Goal: Task Accomplishment & Management: Manage account settings

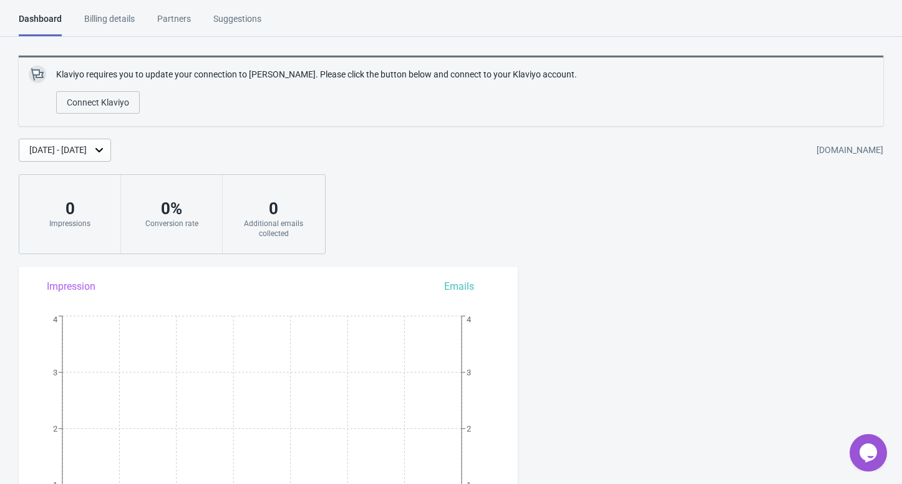
click at [111, 142] on div "[DATE] - [DATE]" at bounding box center [65, 150] width 92 height 23
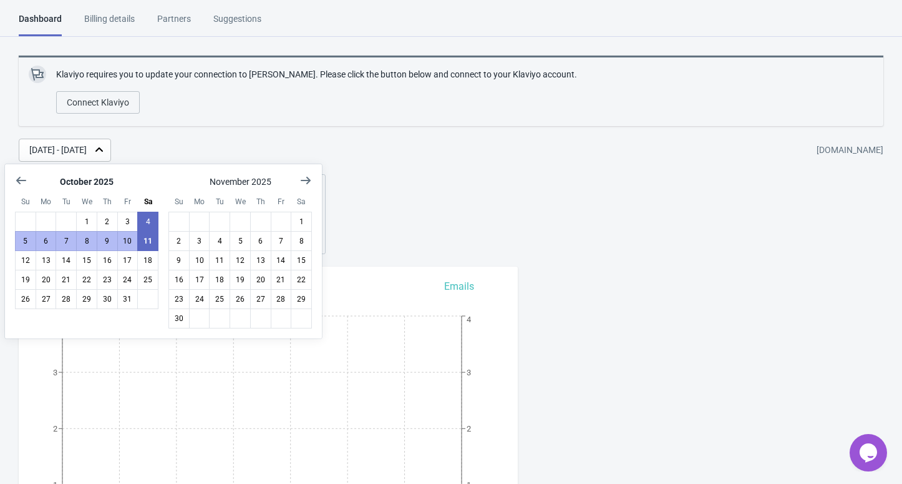
click at [111, 142] on div "[DATE] - [DATE]" at bounding box center [65, 150] width 92 height 23
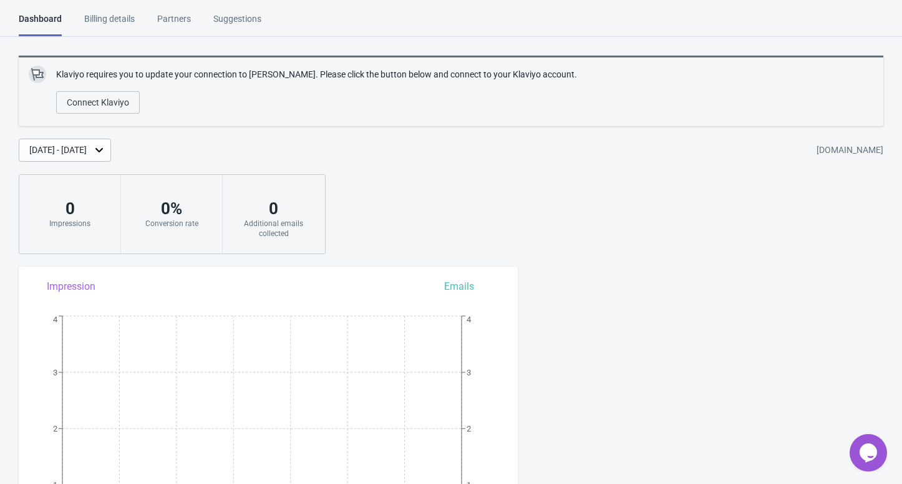
click at [109, 16] on div "Billing details" at bounding box center [109, 23] width 51 height 22
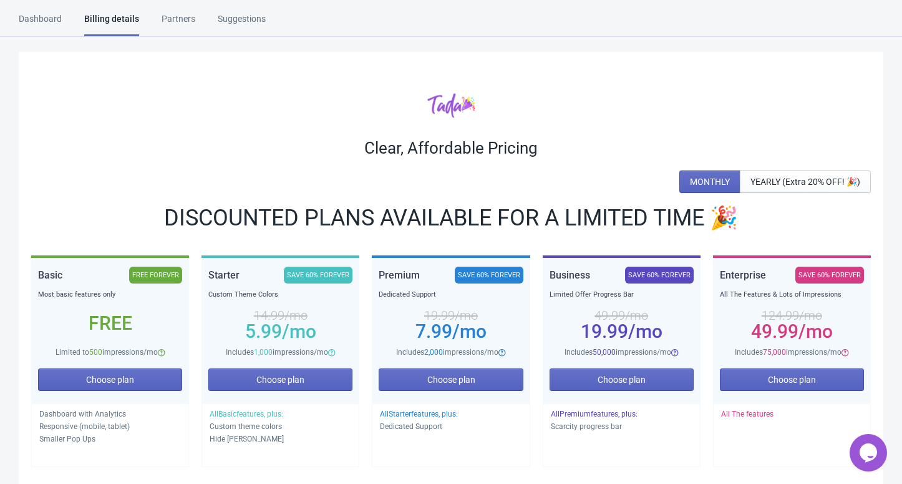
click at [182, 14] on div "Partners" at bounding box center [179, 23] width 34 height 22
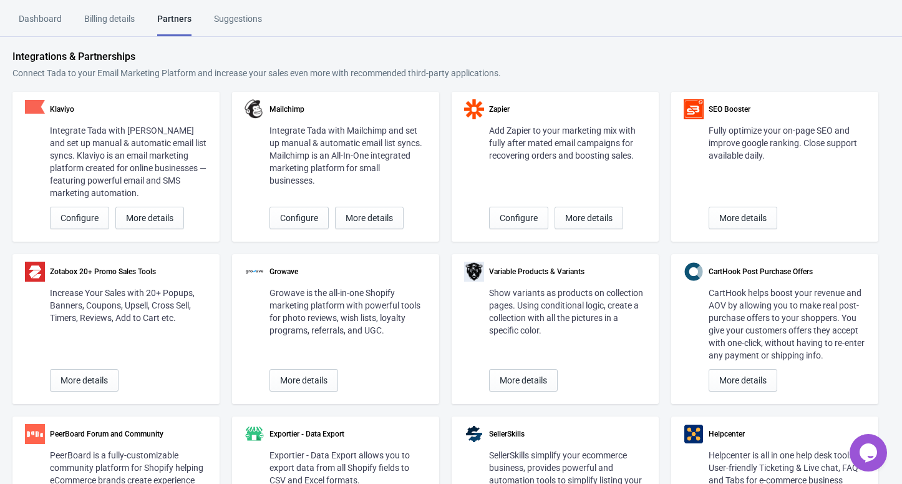
click at [248, 19] on div "Suggestions" at bounding box center [238, 23] width 48 height 22
click at [100, 22] on div "Billing details" at bounding box center [109, 23] width 51 height 22
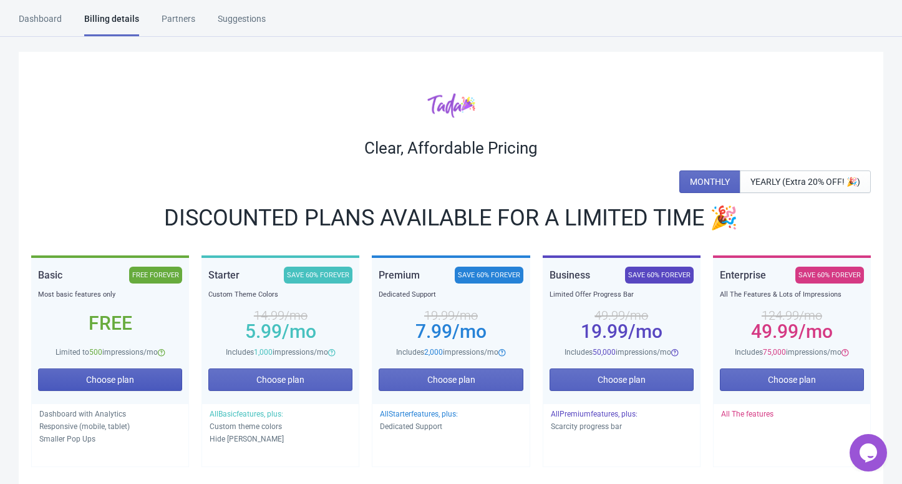
click at [85, 384] on button "Choose plan" at bounding box center [110, 379] width 144 height 22
click at [85, 384] on button "Selected" at bounding box center [110, 379] width 144 height 22
click at [50, 22] on div "Dashboard" at bounding box center [40, 23] width 43 height 22
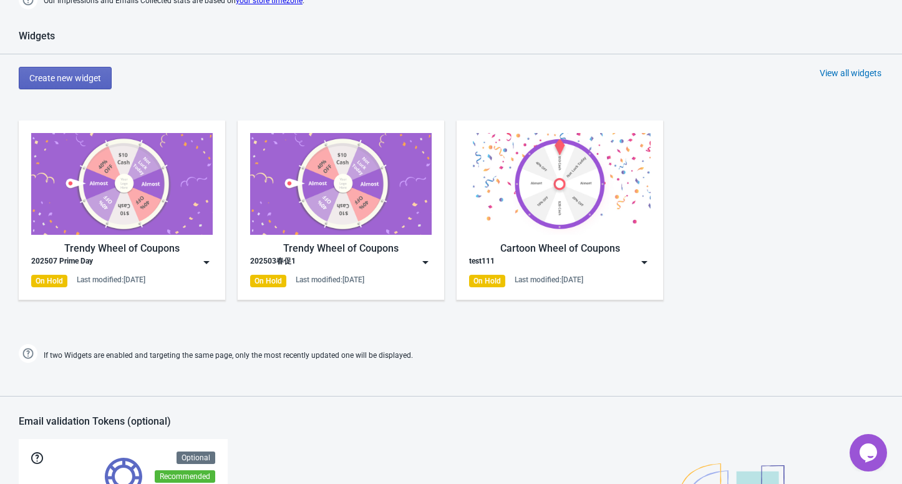
scroll to position [582, 0]
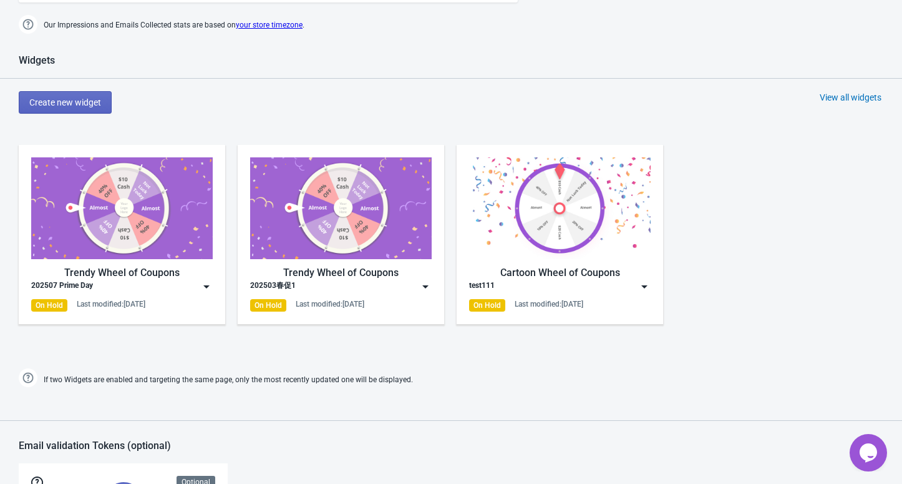
click at [343, 258] on img at bounding box center [341, 208] width 182 height 102
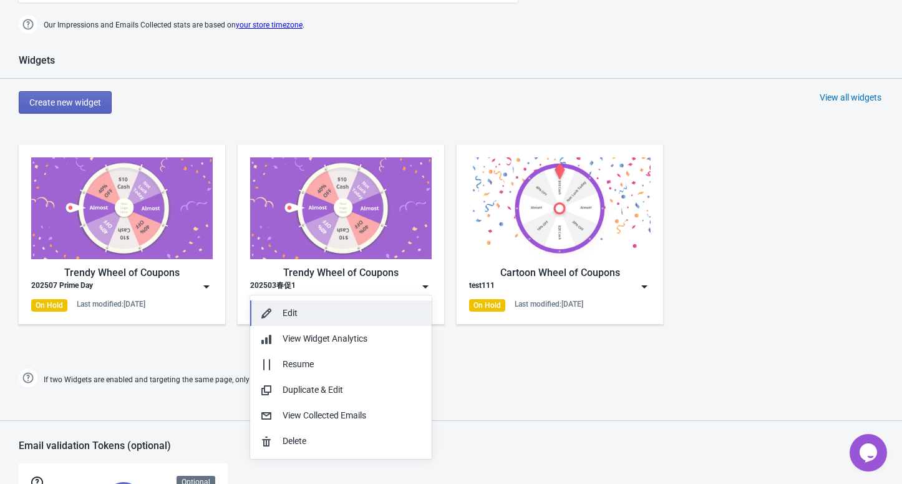
click at [316, 316] on div "Edit" at bounding box center [352, 312] width 139 height 13
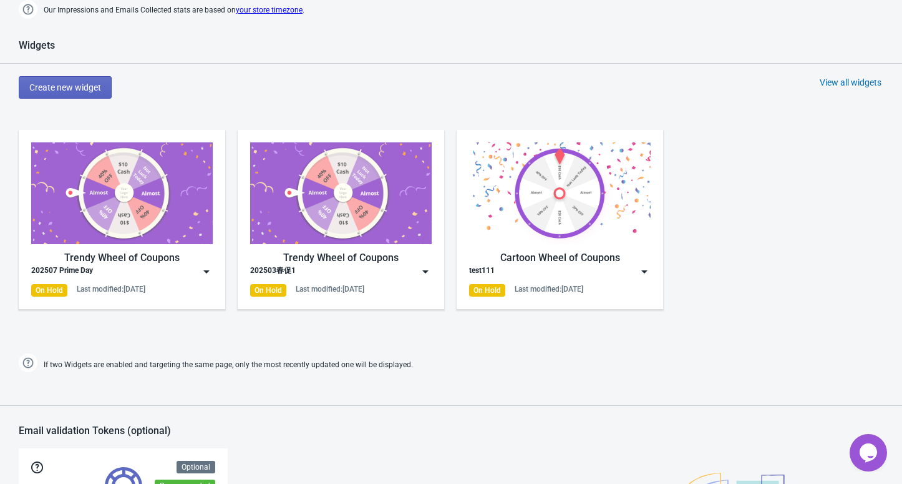
scroll to position [595, 0]
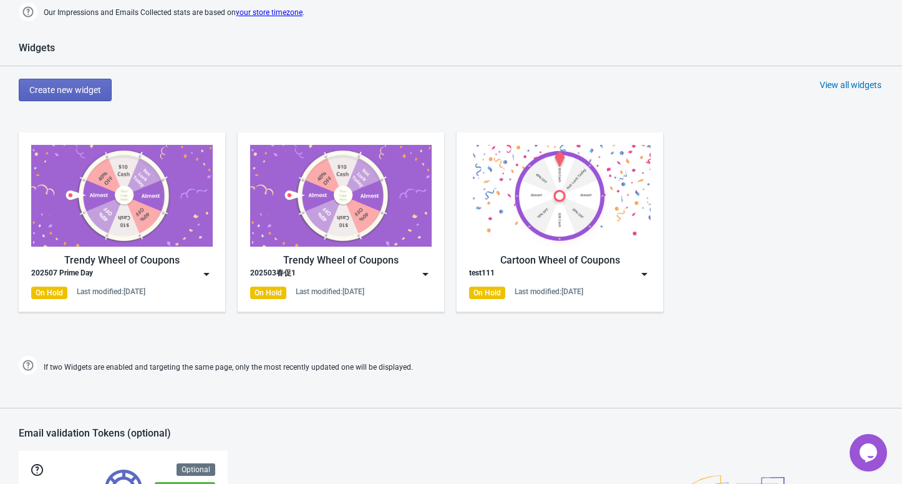
click at [423, 274] on img at bounding box center [425, 274] width 12 height 12
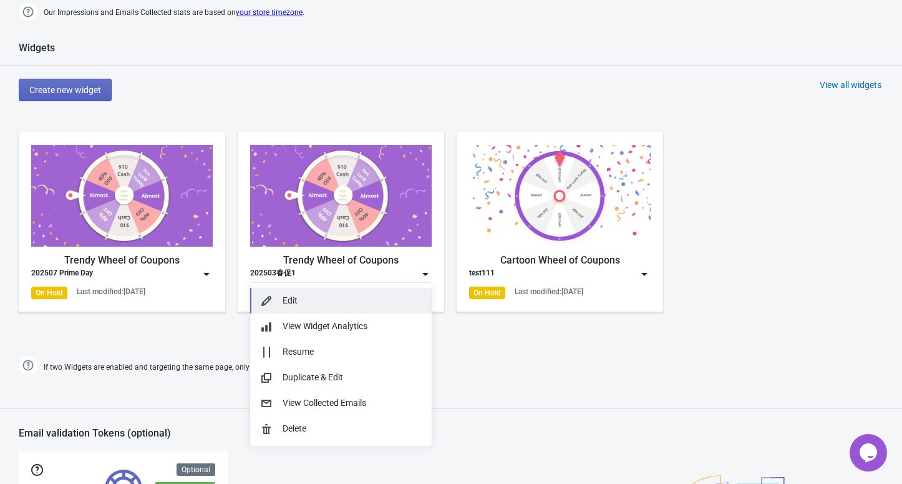
click at [314, 305] on div "Edit" at bounding box center [352, 300] width 139 height 13
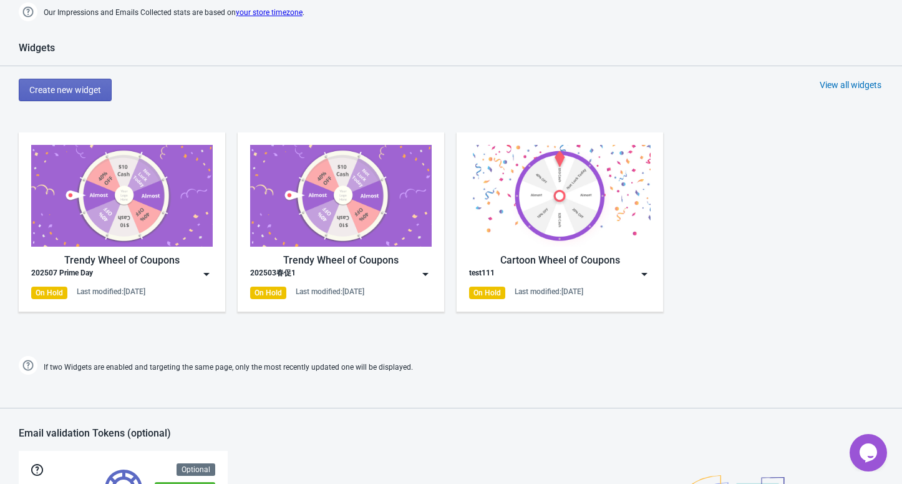
click at [354, 222] on img at bounding box center [341, 196] width 182 height 102
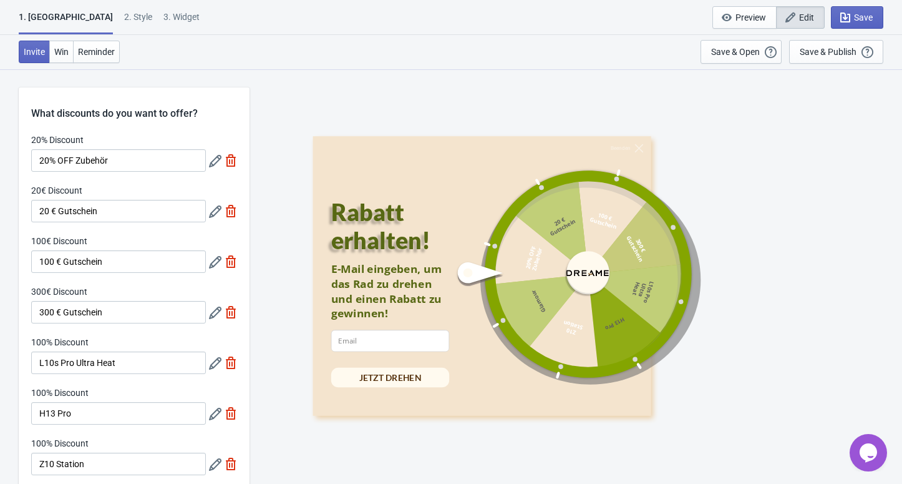
click at [595, 276] on div at bounding box center [570, 273] width 231 height 231
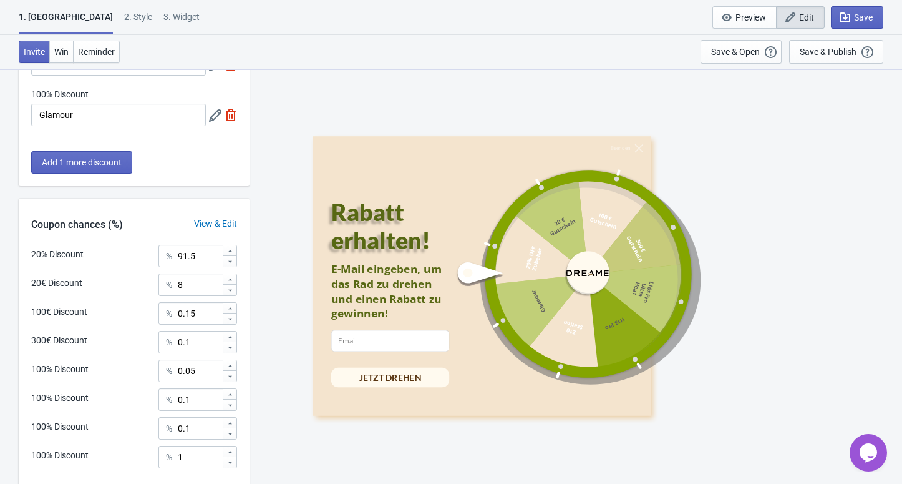
scroll to position [498, 0]
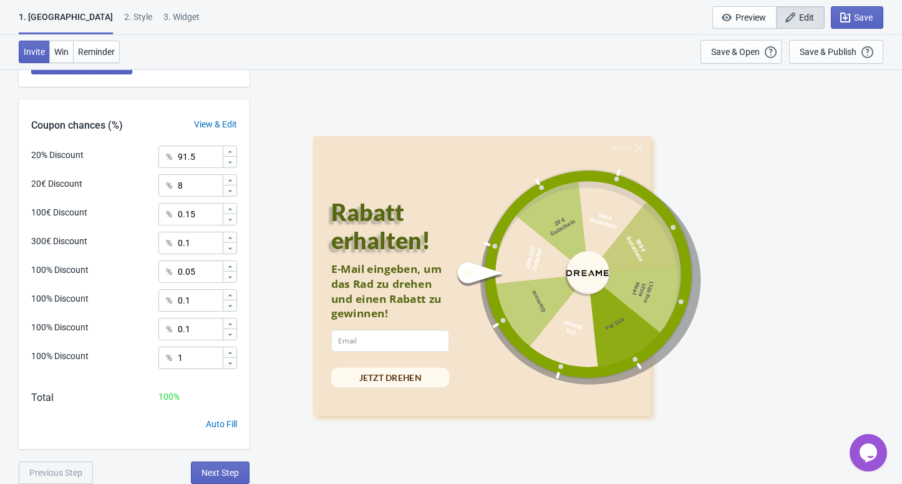
click at [216, 125] on div "View & Edit" at bounding box center [216, 124] width 68 height 13
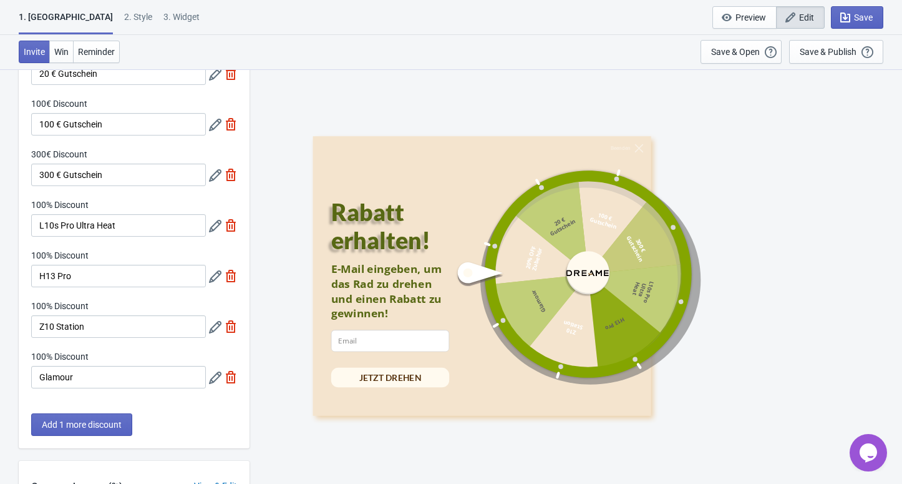
scroll to position [195, 0]
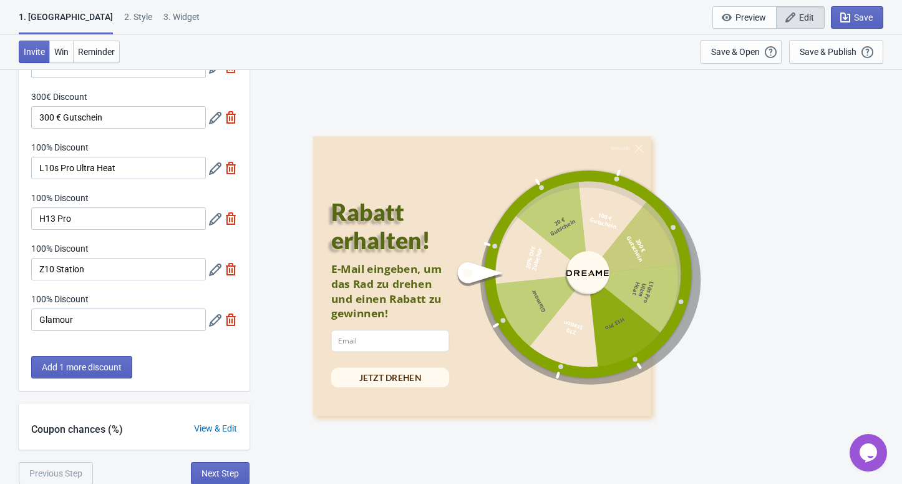
click at [215, 427] on div "View & Edit" at bounding box center [216, 428] width 68 height 13
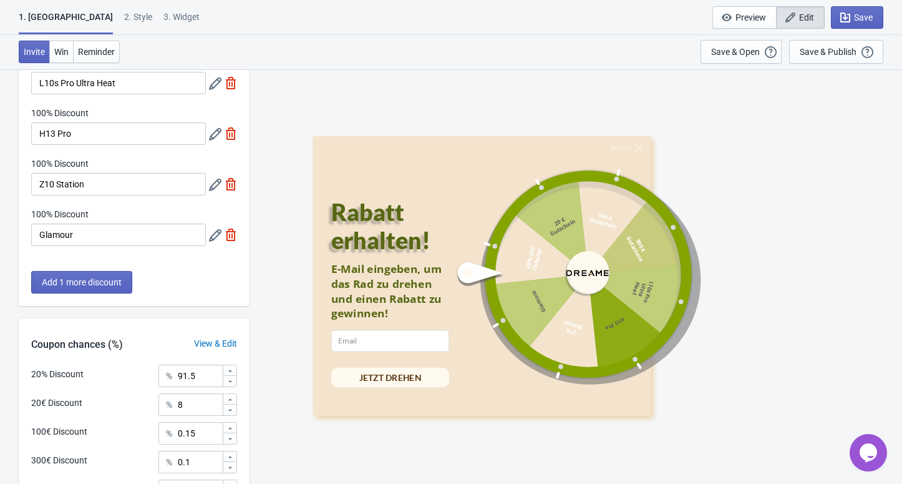
scroll to position [498, 0]
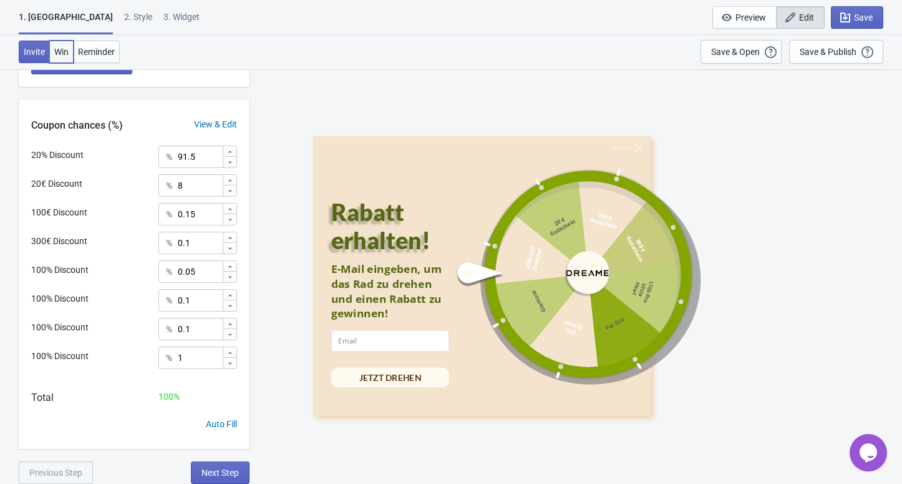
click at [62, 57] on button "Win" at bounding box center [61, 52] width 24 height 22
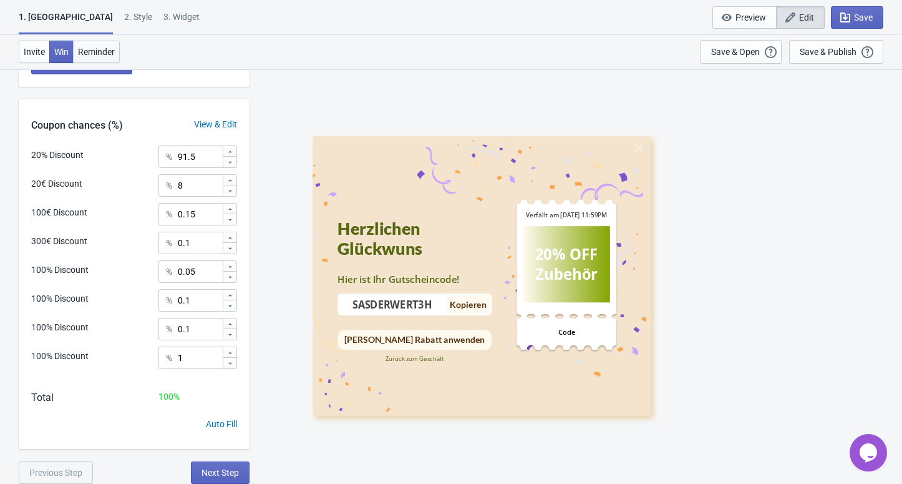
click at [87, 56] on span "Reminder" at bounding box center [96, 52] width 37 height 10
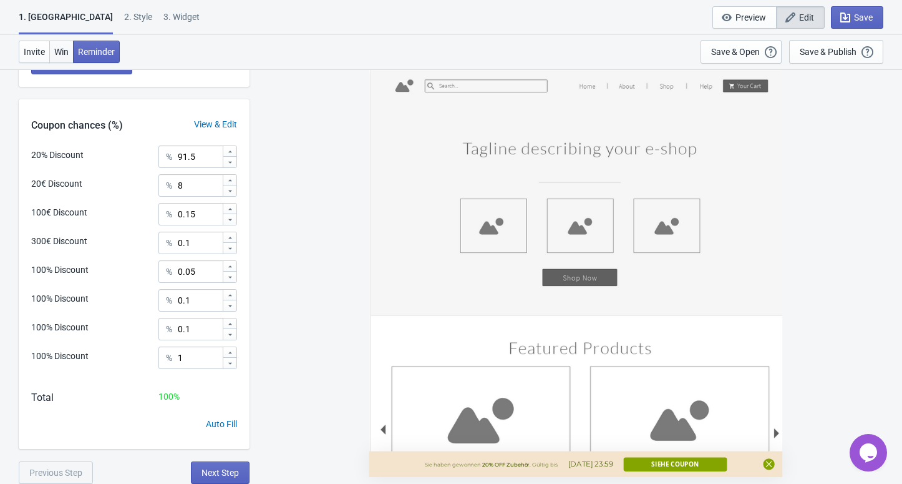
click at [58, 56] on span "Win" at bounding box center [61, 52] width 14 height 10
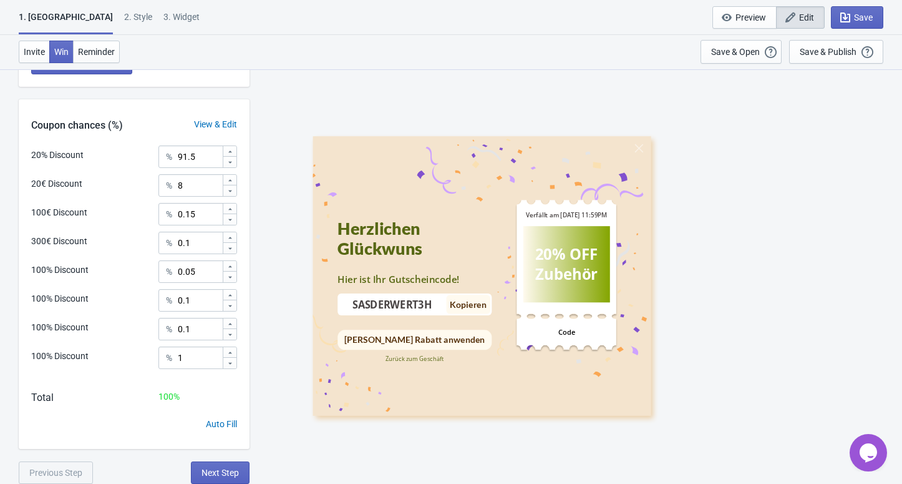
click at [124, 19] on div "2 . Style" at bounding box center [138, 22] width 28 height 22
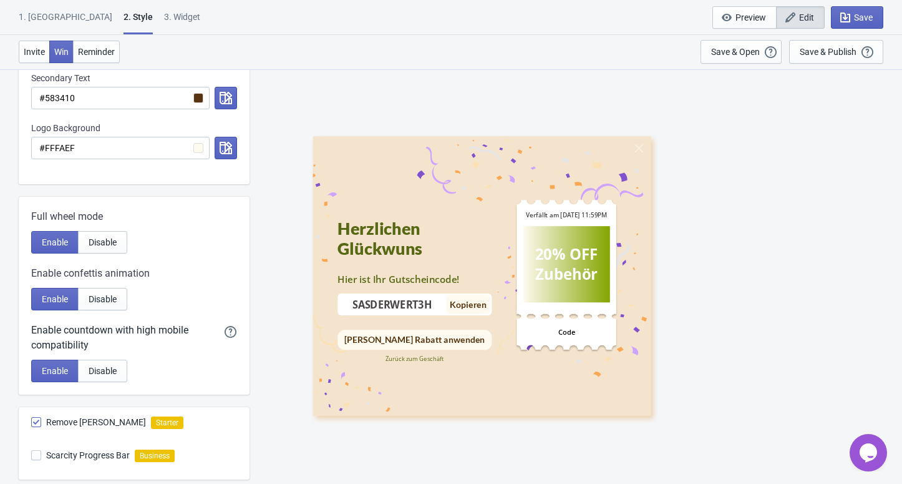
scroll to position [620, 0]
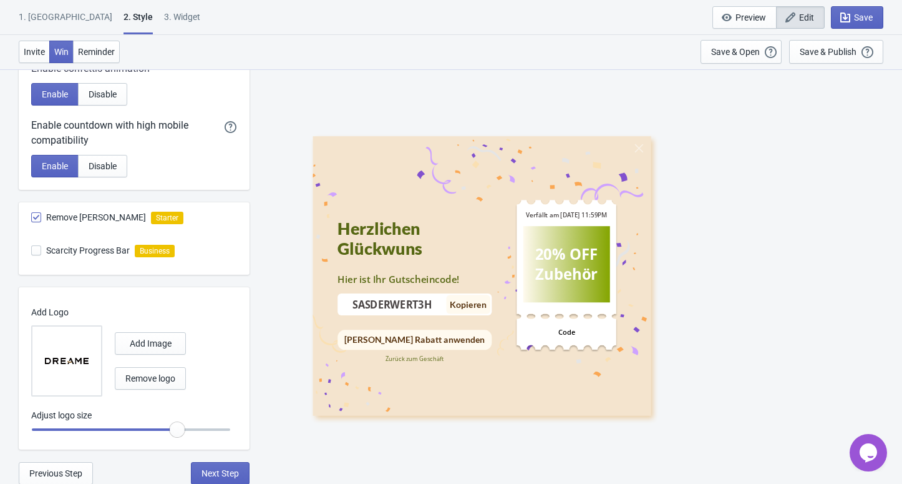
click at [164, 17] on div "3. Widget" at bounding box center [182, 22] width 36 height 22
select select "specificURL"
select select "middle_left"
select select "1"
select select "left"
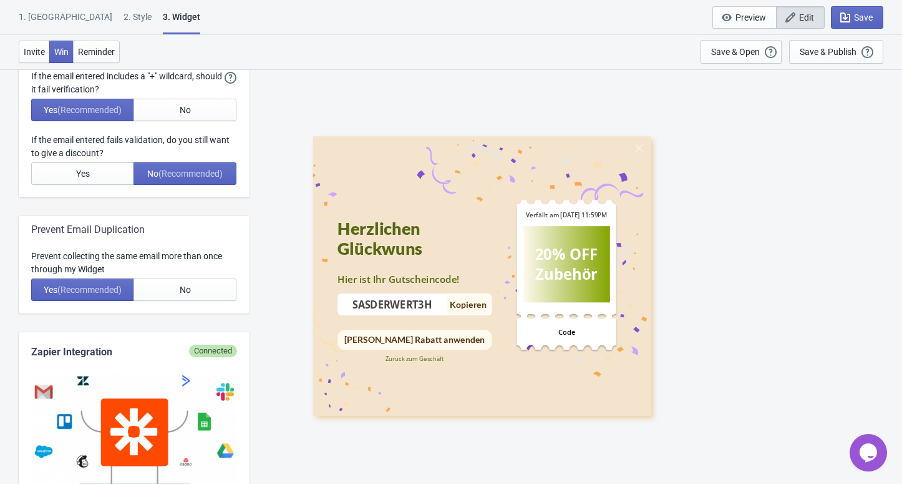
scroll to position [499, 0]
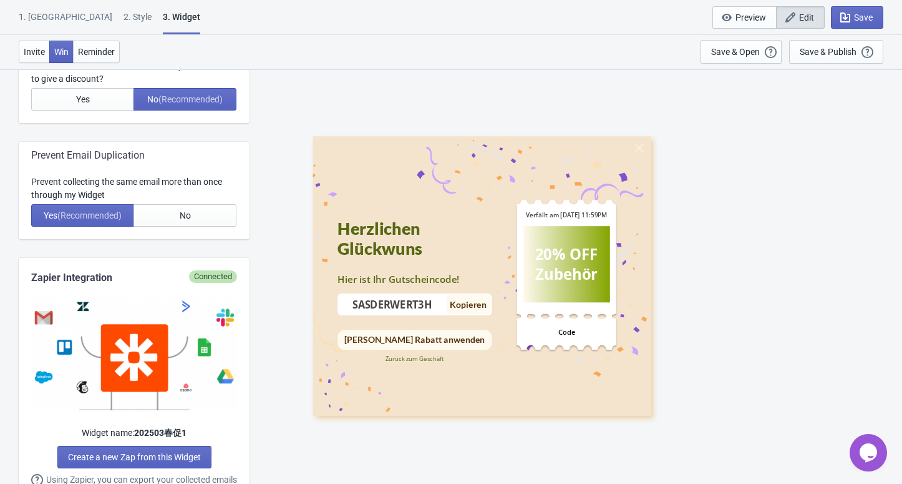
click at [43, 15] on div "1. [GEOGRAPHIC_DATA]" at bounding box center [66, 22] width 94 height 22
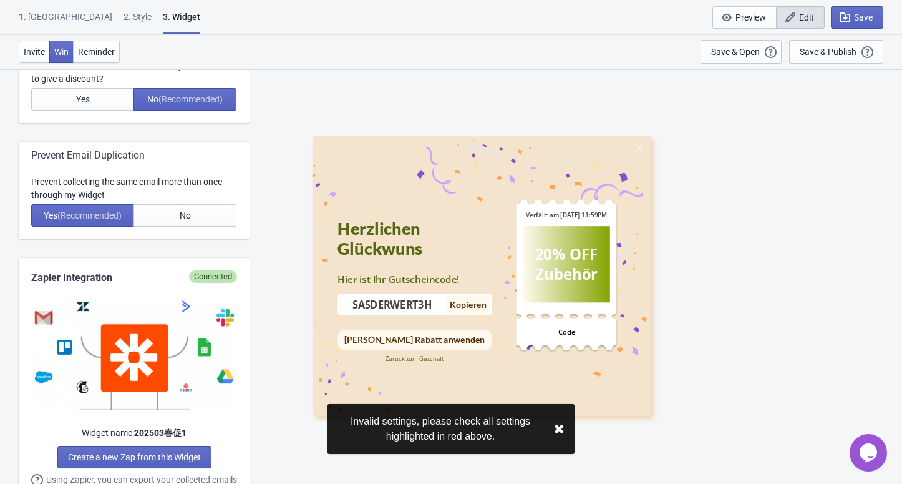
click at [565, 431] on div "Invalid settings, please check all settings highlighted in red above. ✖︎" at bounding box center [451, 429] width 247 height 50
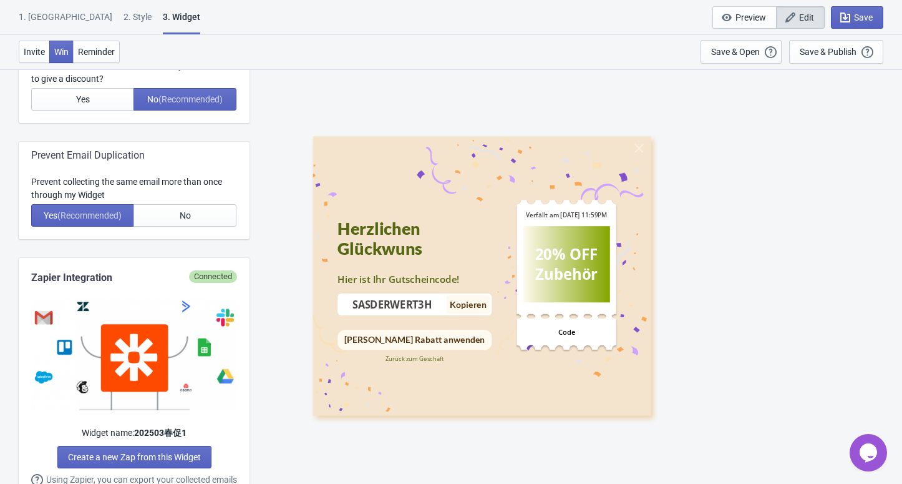
click at [34, 17] on div "1. [GEOGRAPHIC_DATA]" at bounding box center [66, 22] width 94 height 22
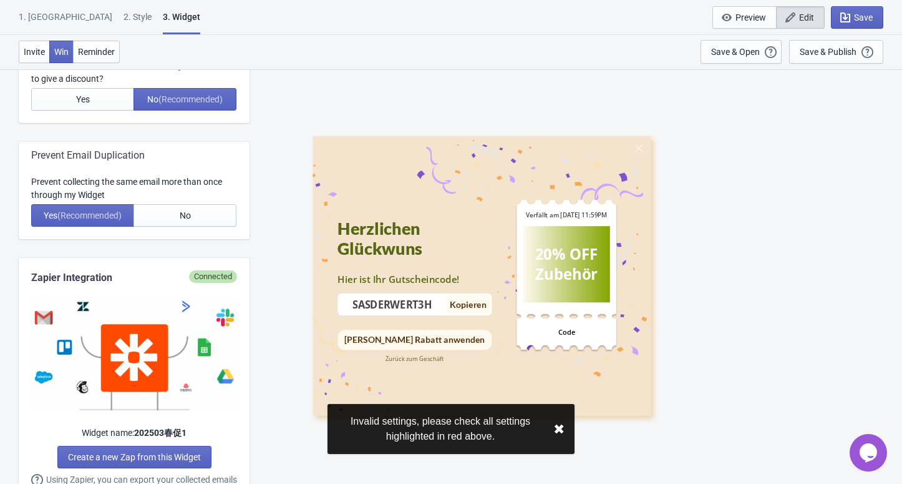
click at [564, 427] on button "✖︎" at bounding box center [558, 429] width 11 height 16
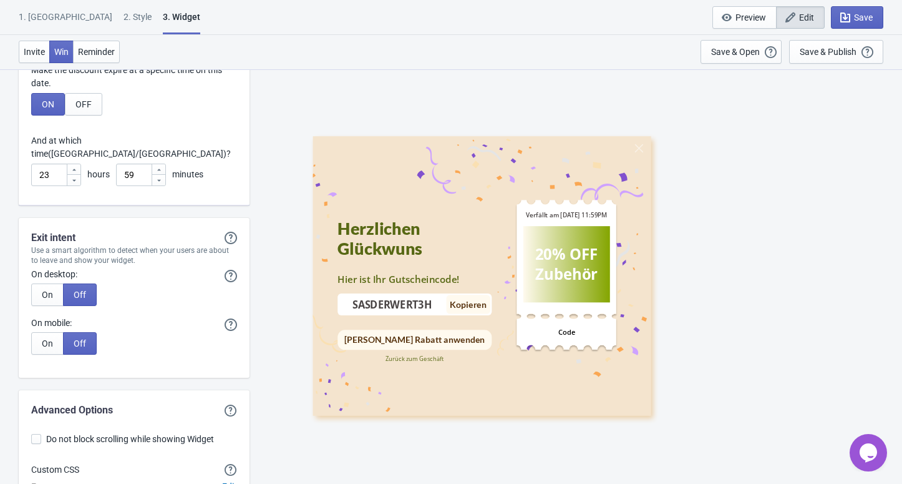
scroll to position [3769, 0]
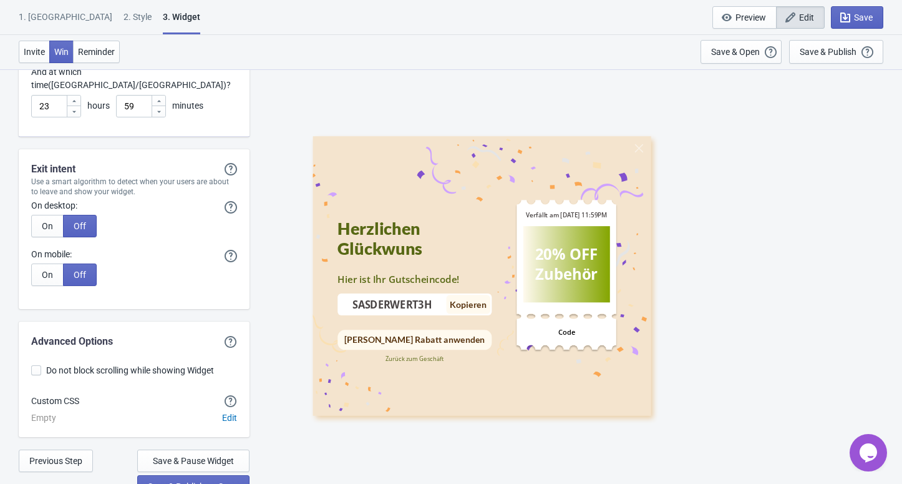
click at [124, 16] on div "2 . Style" at bounding box center [138, 22] width 28 height 22
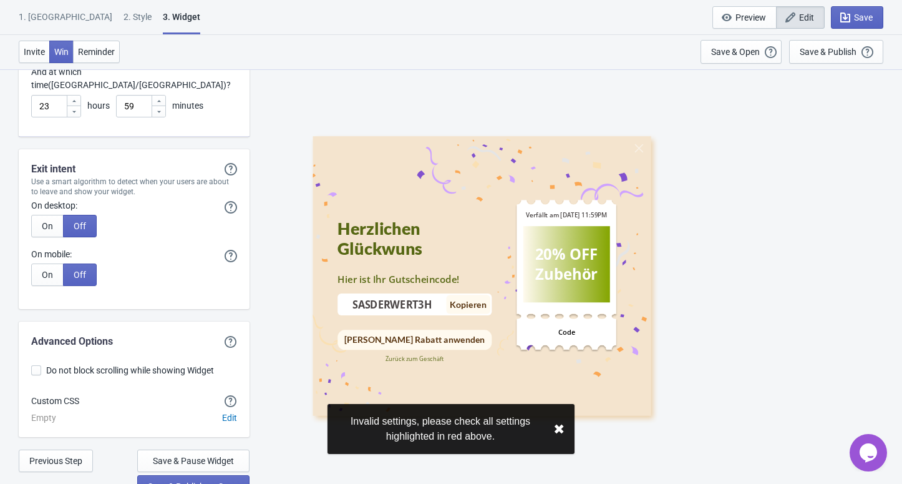
click at [554, 424] on button "✖︎" at bounding box center [558, 429] width 11 height 16
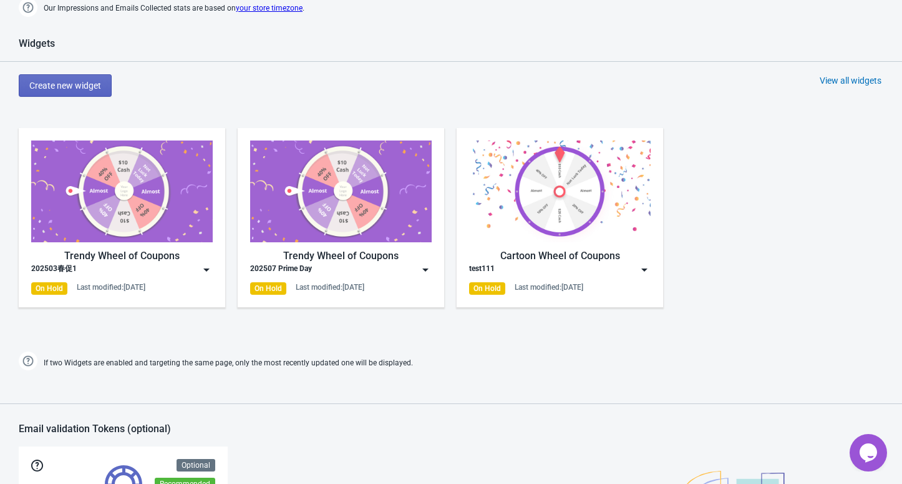
scroll to position [595, 0]
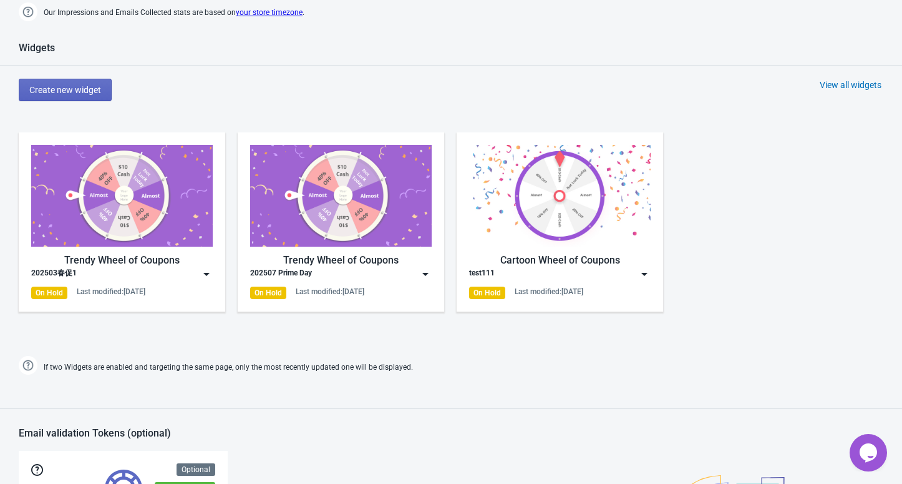
click at [318, 223] on img at bounding box center [341, 196] width 182 height 102
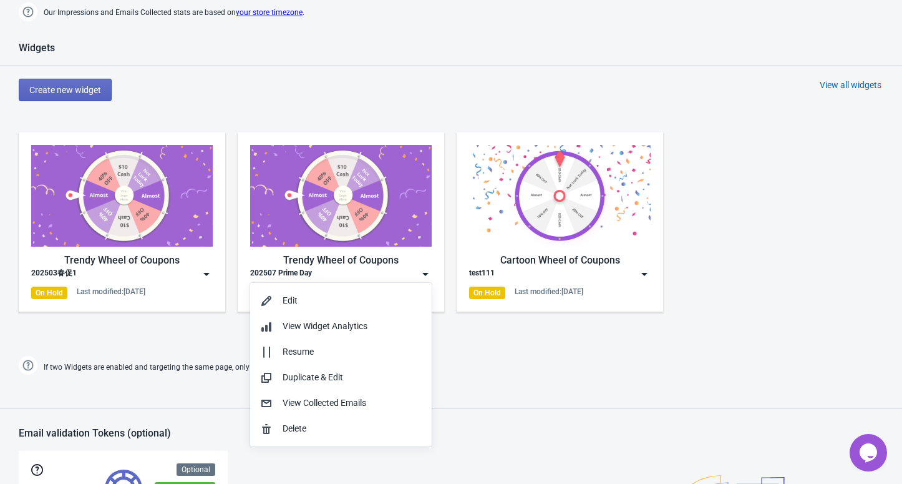
click at [125, 221] on img at bounding box center [122, 196] width 182 height 102
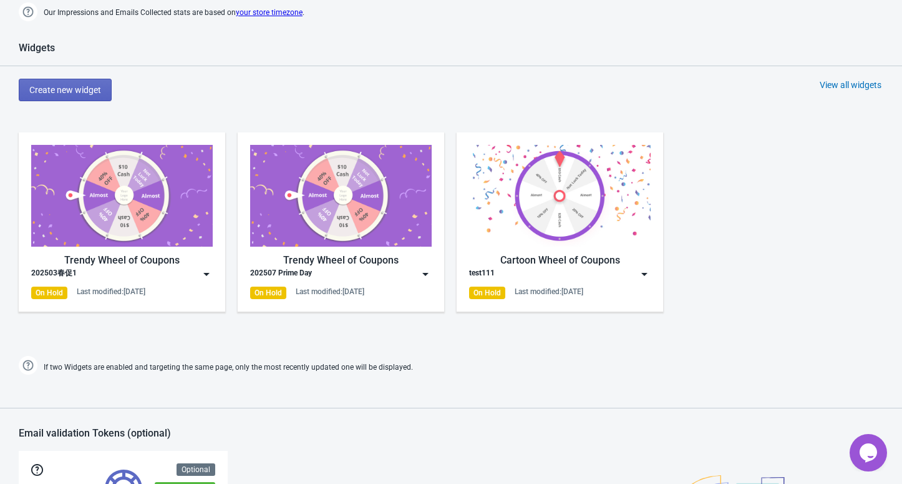
click at [125, 221] on img at bounding box center [122, 196] width 182 height 102
click at [125, 222] on img at bounding box center [122, 196] width 182 height 102
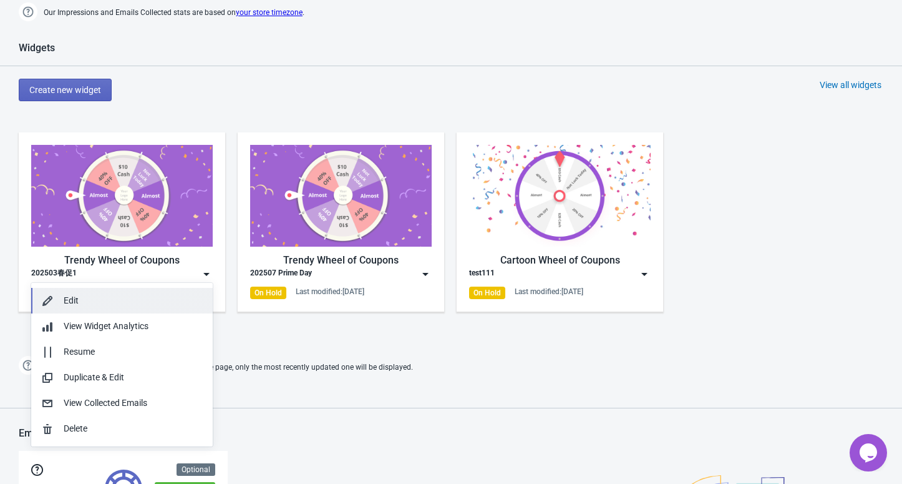
click at [89, 297] on div "Edit" at bounding box center [133, 300] width 139 height 13
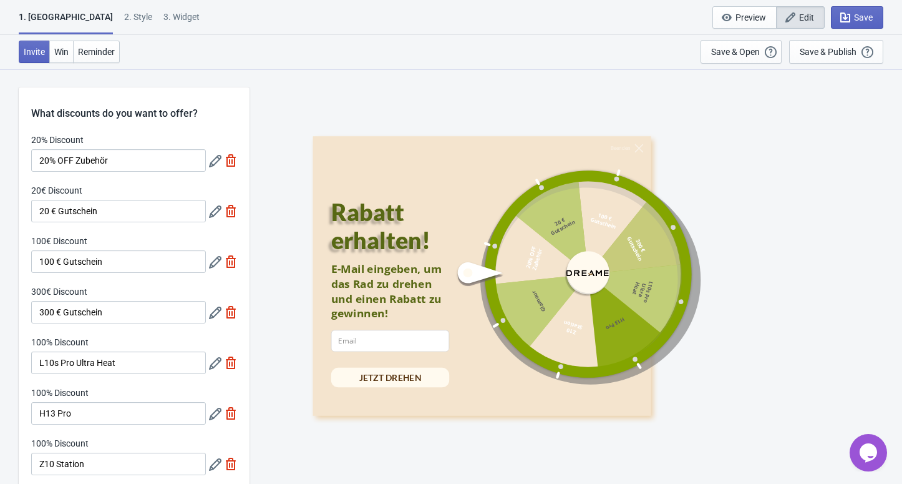
click at [392, 237] on div "Rabatt erhalten!" at bounding box center [402, 226] width 142 height 56
click at [373, 248] on div "Rabatt erhalten!" at bounding box center [402, 226] width 142 height 56
click at [389, 107] on div "Beenden Rabatt erhalten! E-Mail eingeben, um das Rad zu drehen und einen Rabatt…" at bounding box center [576, 276] width 640 height 414
click at [724, 19] on icon "button" at bounding box center [727, 17] width 10 height 7
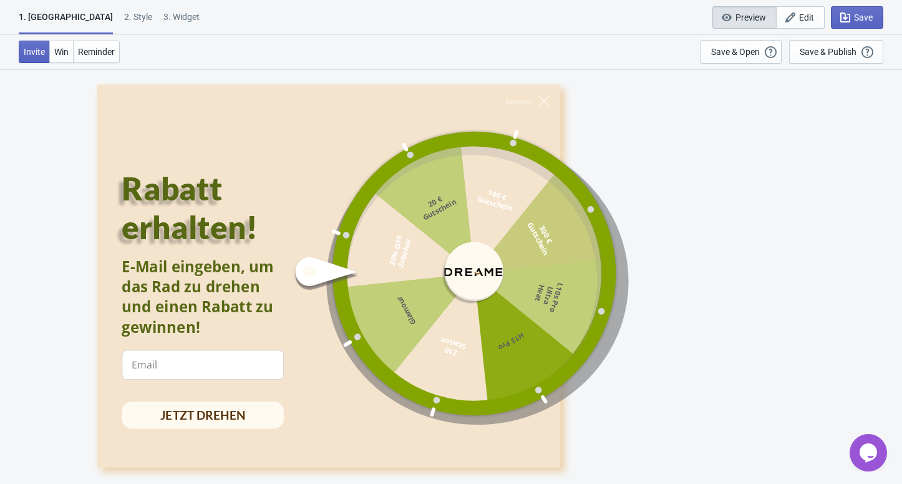
click at [470, 273] on div at bounding box center [450, 273] width 316 height 316
click at [308, 271] on ellipse at bounding box center [309, 271] width 13 height 12
click at [448, 278] on div at bounding box center [450, 273] width 316 height 316
click at [187, 364] on input at bounding box center [203, 364] width 162 height 30
click at [185, 233] on div "Rabatt erhalten!" at bounding box center [219, 208] width 194 height 77
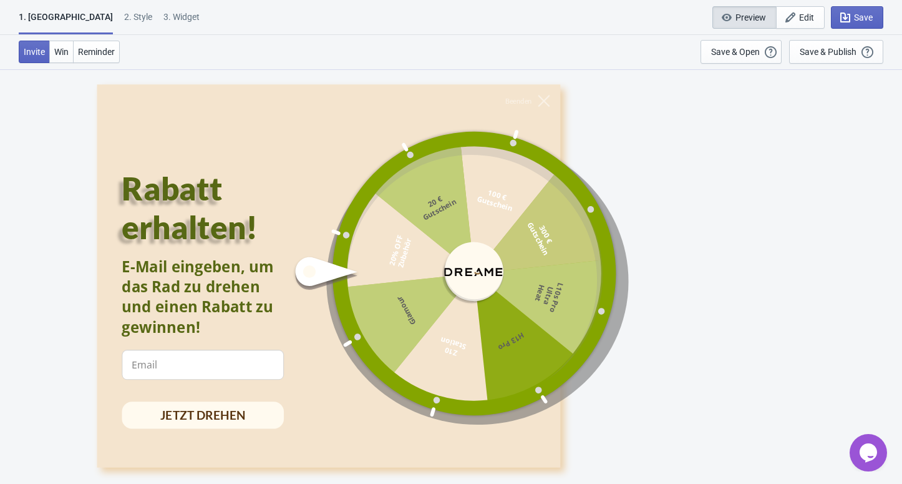
click at [168, 187] on div "Rabatt erhalten!" at bounding box center [219, 208] width 194 height 77
drag, startPoint x: 374, startPoint y: 281, endPoint x: 288, endPoint y: 271, distance: 86.7
click at [372, 281] on div at bounding box center [450, 273] width 316 height 316
click at [292, 271] on icon at bounding box center [326, 273] width 69 height 39
drag, startPoint x: 490, startPoint y: 275, endPoint x: 402, endPoint y: 314, distance: 96.9
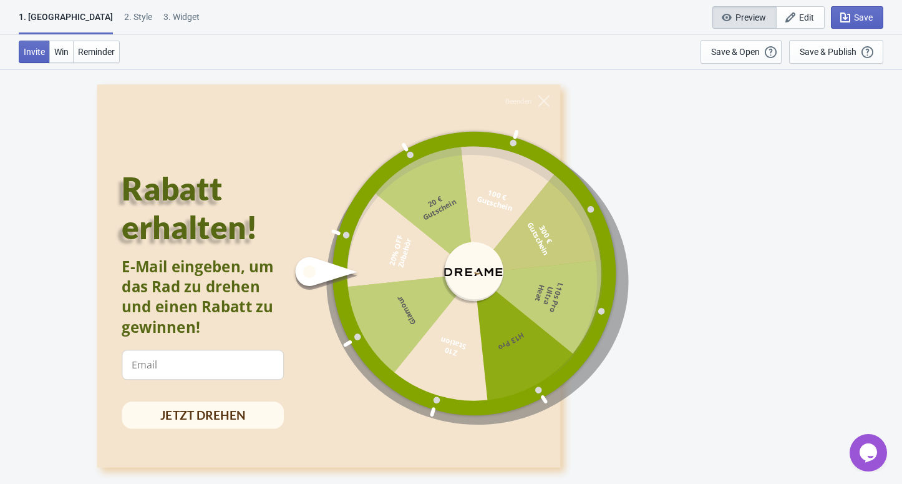
click at [402, 314] on div at bounding box center [450, 273] width 316 height 316
click at [449, 230] on div at bounding box center [450, 273] width 316 height 316
click at [540, 104] on icon at bounding box center [544, 101] width 12 height 12
click at [538, 104] on icon at bounding box center [544, 101] width 12 height 12
click at [200, 359] on input at bounding box center [203, 364] width 162 height 30
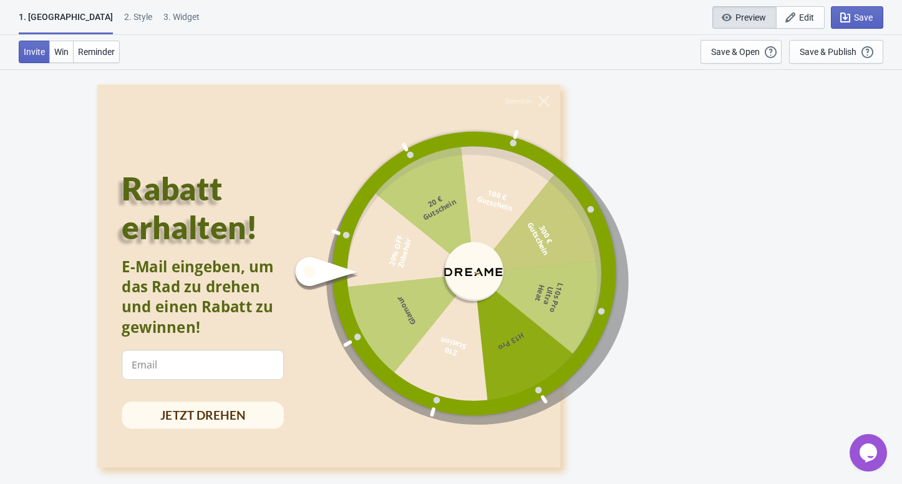
click at [726, 11] on icon "button" at bounding box center [727, 17] width 12 height 12
click at [54, 56] on span "Win" at bounding box center [61, 52] width 14 height 10
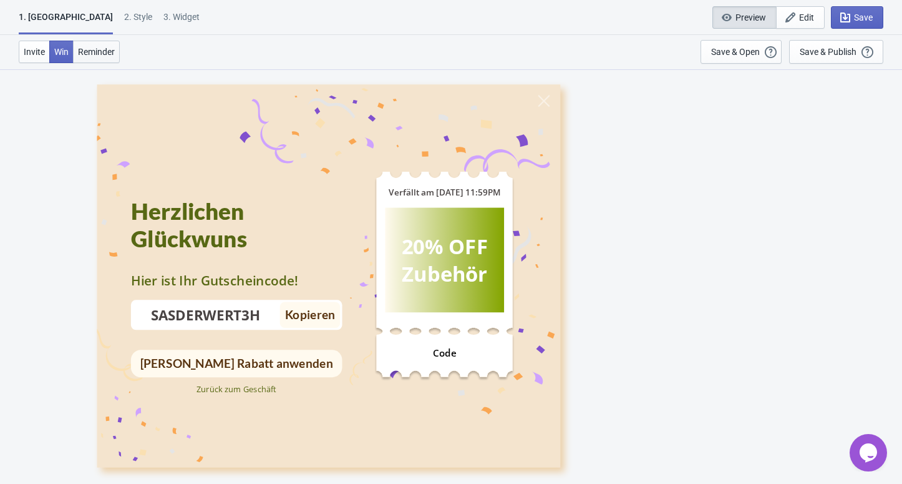
click at [95, 49] on span "Reminder" at bounding box center [96, 52] width 37 height 10
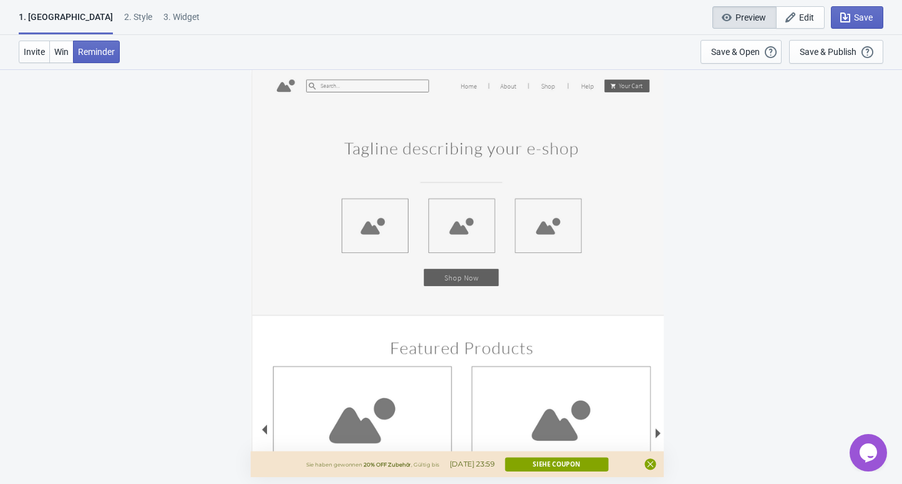
click at [124, 13] on div "2 . Style" at bounding box center [138, 22] width 28 height 22
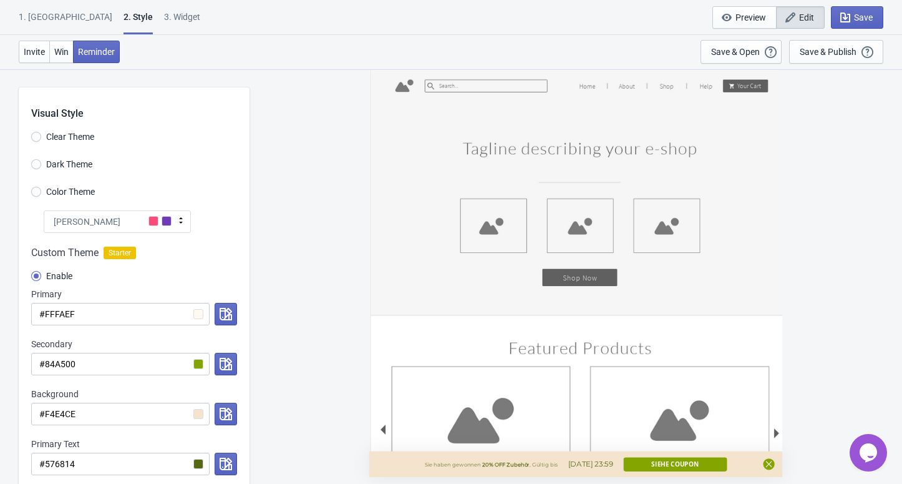
click at [42, 7] on div "1. Coupon 2 . Style 3. Widget 1. Coupon 2 . Style 3. Widget Save and Exit Previ…" at bounding box center [451, 17] width 902 height 35
click at [37, 19] on div "1. [GEOGRAPHIC_DATA]" at bounding box center [66, 22] width 94 height 22
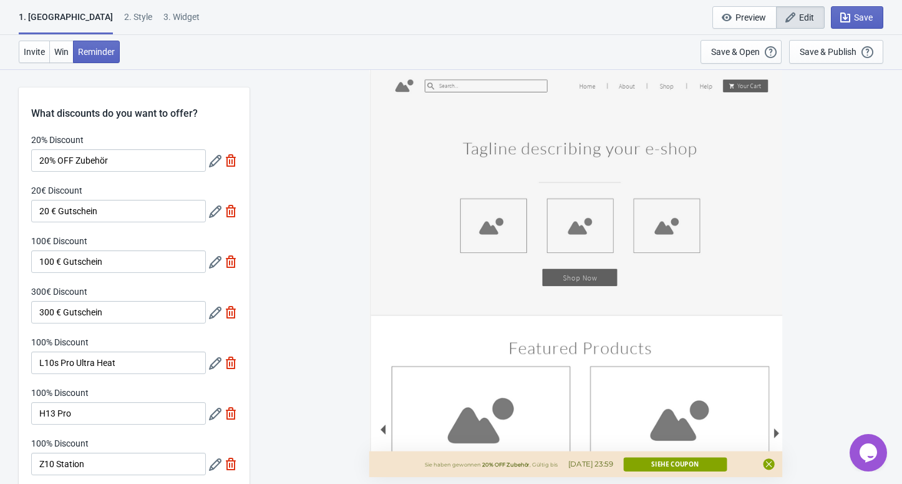
click at [163, 16] on div "3. Widget" at bounding box center [181, 22] width 36 height 22
select select "specificURL"
select select "middle_left"
select select "1"
select select "left"
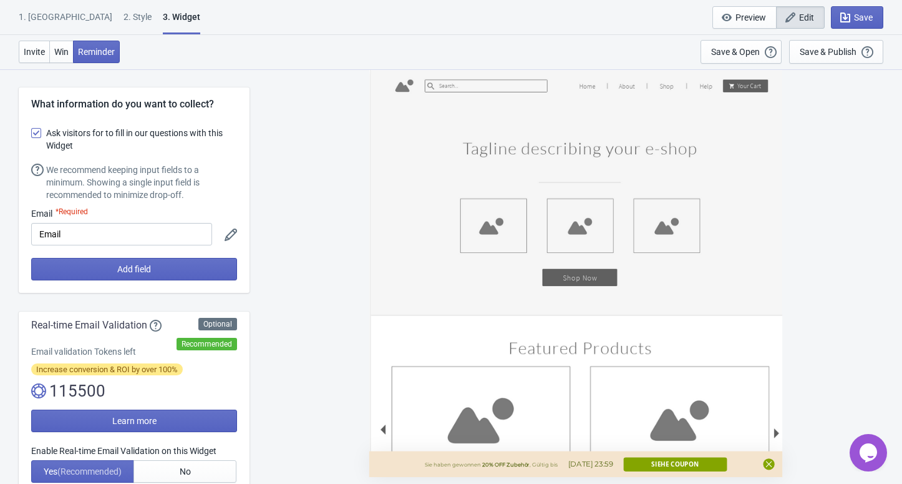
click at [41, 12] on div "1. [GEOGRAPHIC_DATA]" at bounding box center [66, 22] width 94 height 22
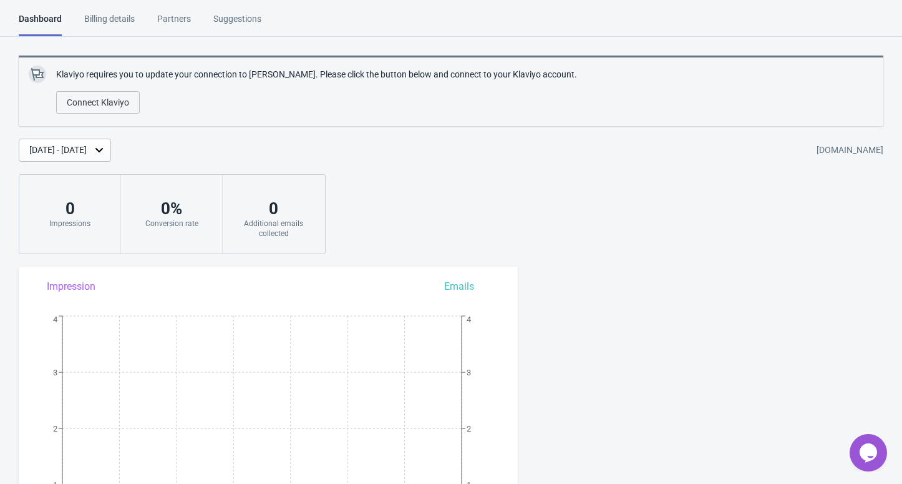
click at [250, 23] on div "Suggestions" at bounding box center [237, 23] width 48 height 22
click at [170, 12] on div "Partners" at bounding box center [174, 23] width 34 height 22
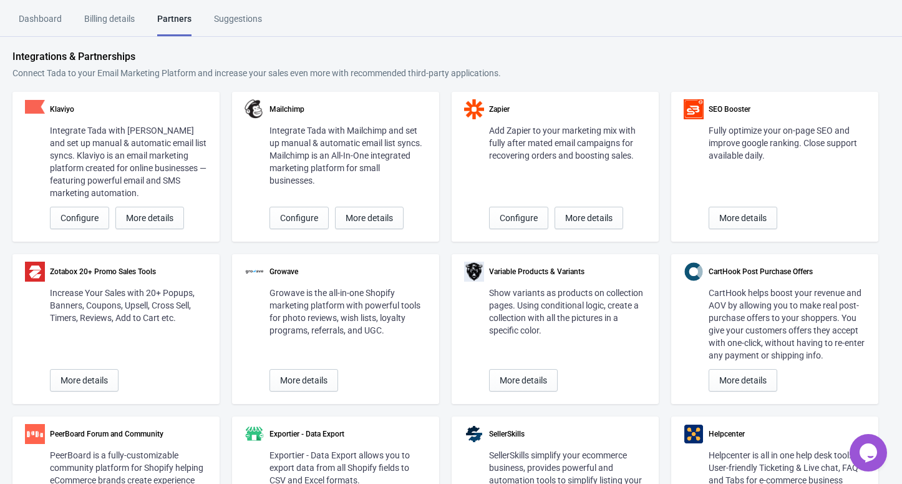
click at [97, 17] on div "Billing details" at bounding box center [109, 23] width 51 height 22
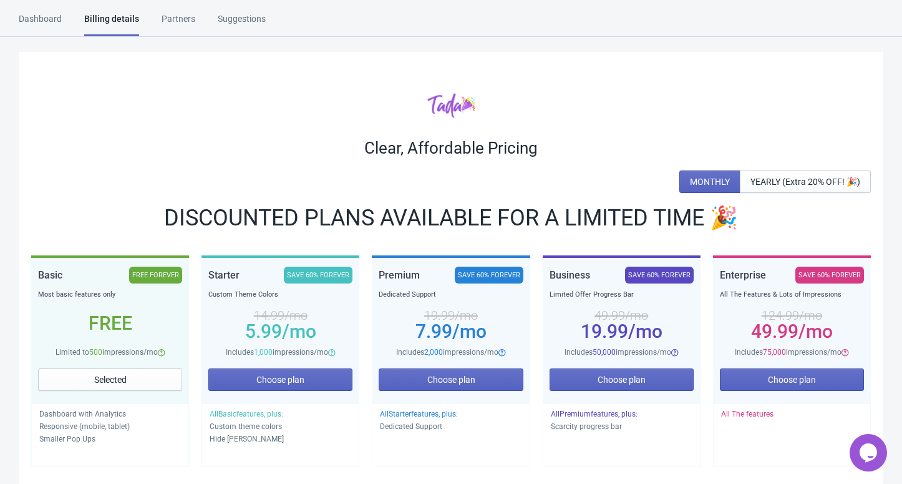
click at [31, 17] on div "Dashboard" at bounding box center [40, 23] width 43 height 22
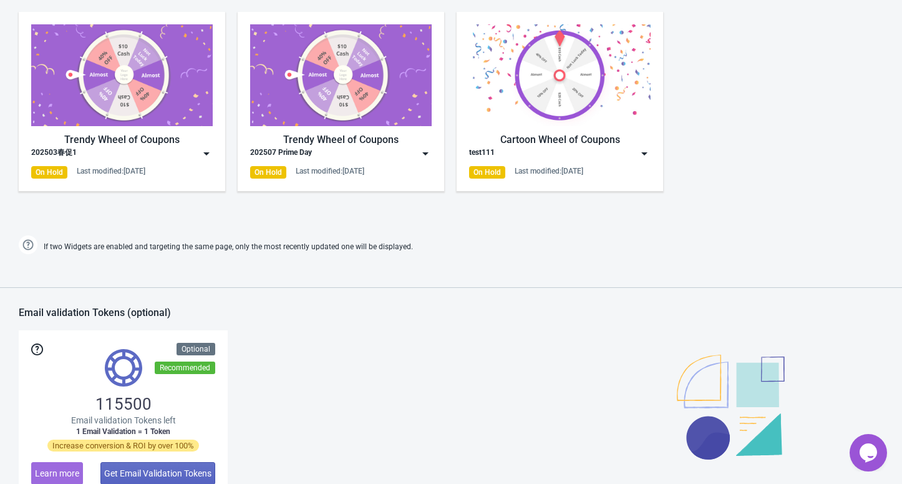
scroll to position [678, 0]
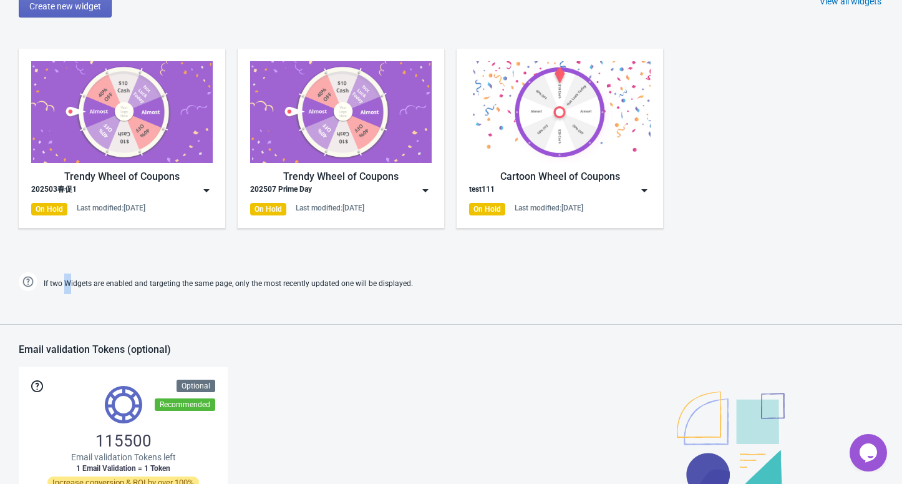
click at [65, 285] on span "If two Widgets are enabled and targeting the same page, only the most recently …" at bounding box center [228, 283] width 369 height 21
click at [65, 282] on span "If two Widgets are enabled and targeting the same page, only the most recently …" at bounding box center [228, 283] width 369 height 21
drag, startPoint x: 63, startPoint y: 284, endPoint x: 90, endPoint y: 286, distance: 26.9
click at [90, 286] on span "If two Widgets are enabled and targeting the same page, only the most recently …" at bounding box center [228, 283] width 369 height 21
click at [228, 326] on div "Email validation Tokens (optional) 115500 Email validation Tokens left 1 Email …" at bounding box center [451, 423] width 902 height 221
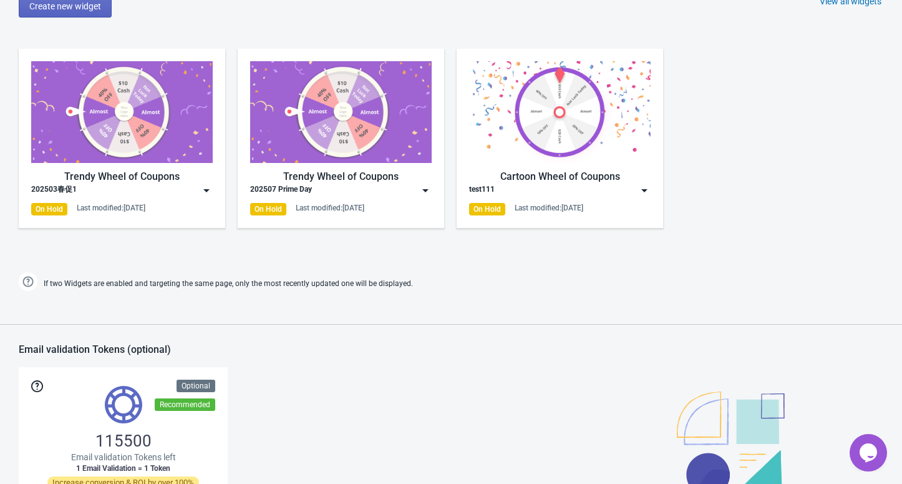
click at [355, 158] on img at bounding box center [341, 112] width 182 height 102
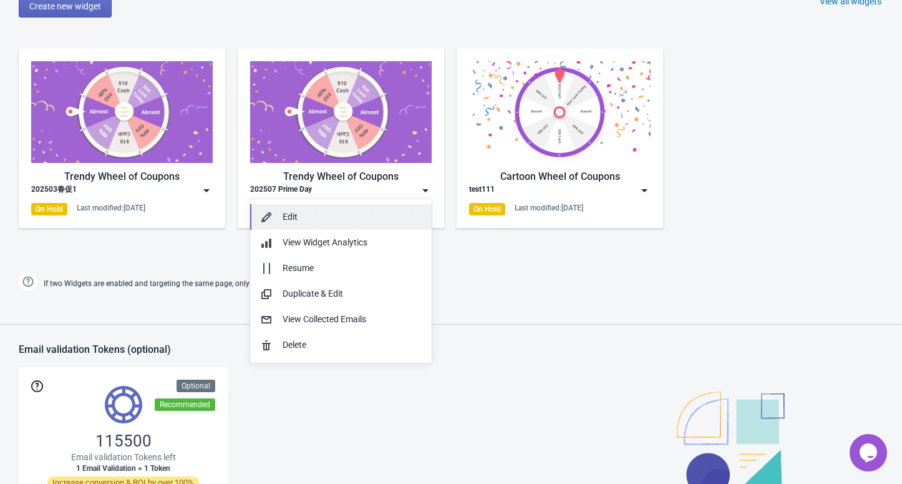
click at [361, 221] on div "Edit" at bounding box center [352, 216] width 139 height 13
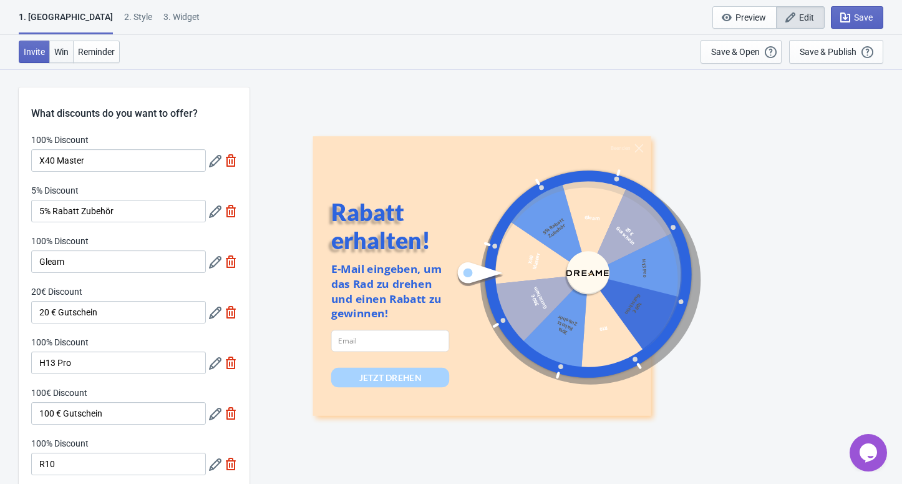
click at [59, 54] on span "Win" at bounding box center [61, 52] width 14 height 10
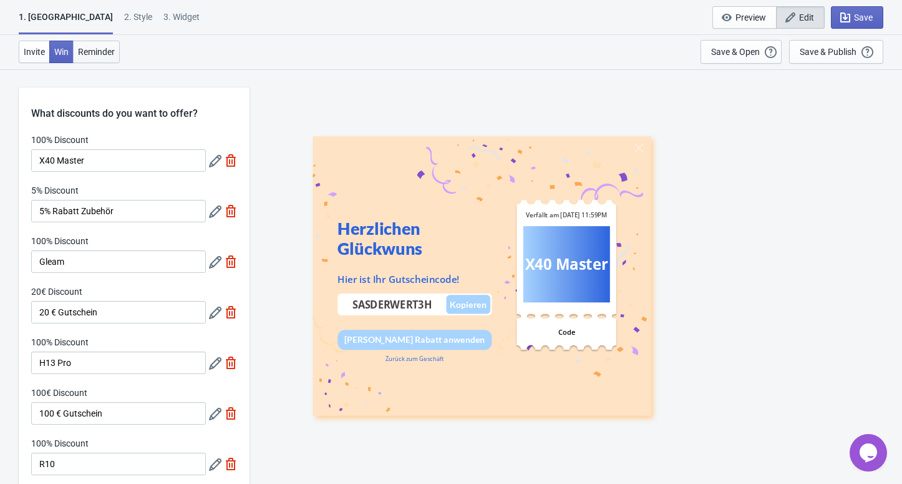
click at [102, 47] on span "Reminder" at bounding box center [96, 52] width 37 height 10
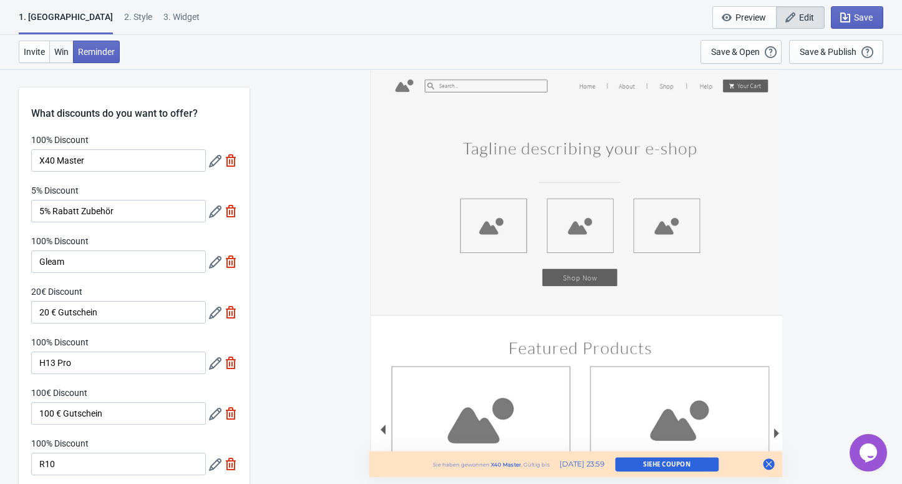
click at [56, 60] on button "Win" at bounding box center [61, 52] width 24 height 22
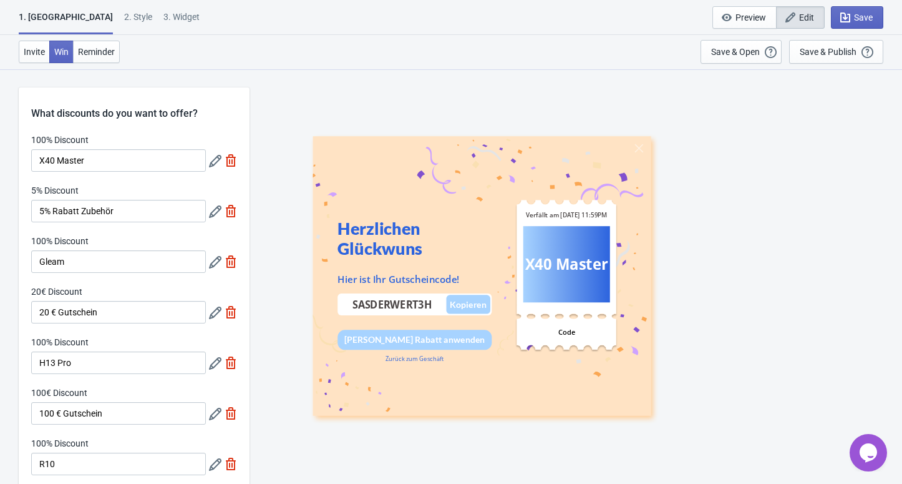
click at [369, 252] on div "Herzlichen Glückwuns" at bounding box center [415, 238] width 154 height 40
click at [124, 19] on div "2 . Style" at bounding box center [138, 22] width 28 height 22
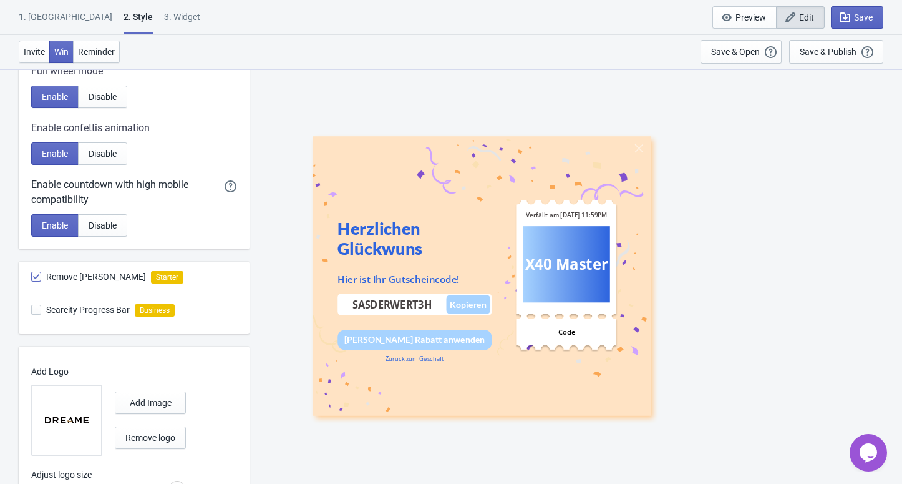
scroll to position [620, 0]
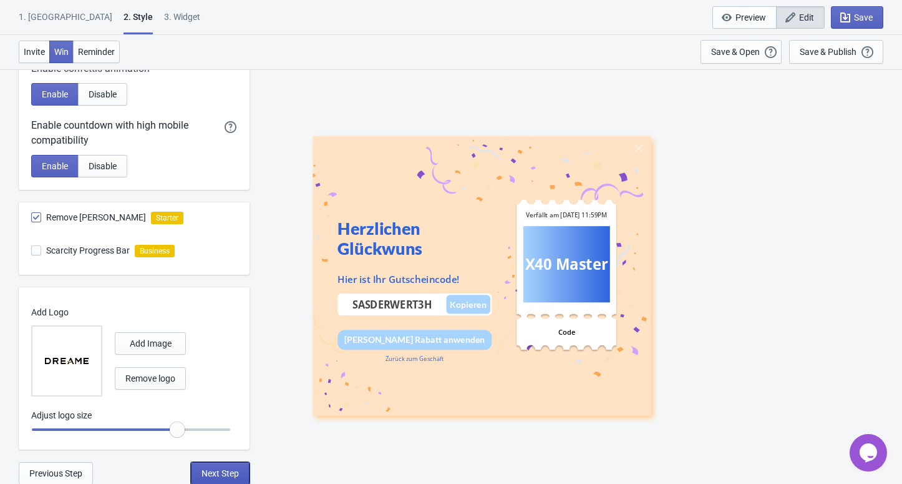
click at [235, 471] on span "Next Step" at bounding box center [220, 473] width 37 height 10
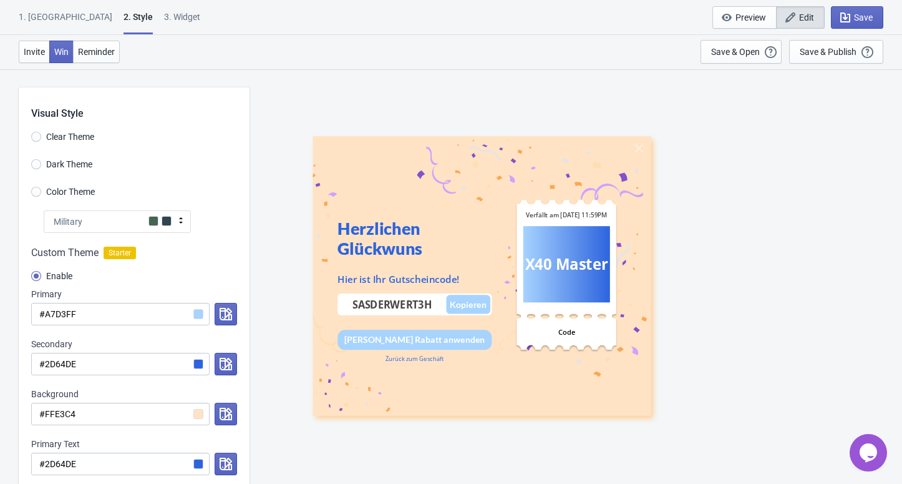
select select "specificURL"
select select "once"
select select "middle_left"
select select "1"
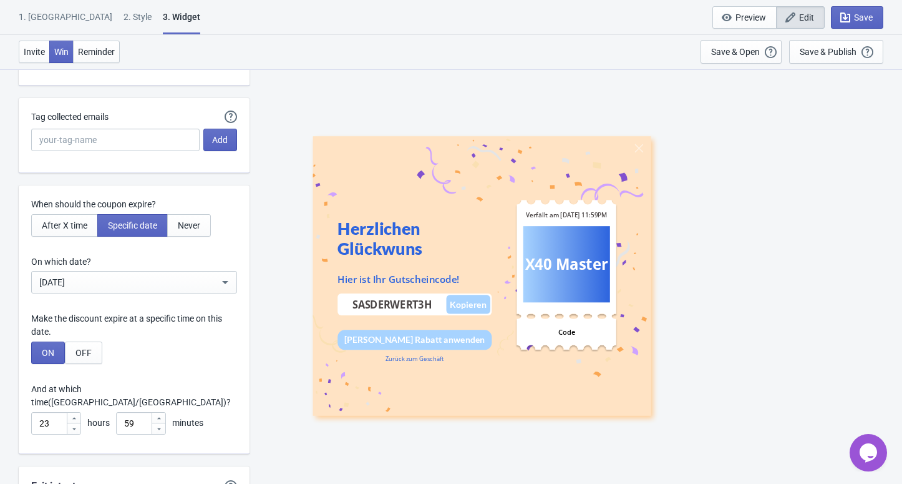
scroll to position [3811, 0]
